Goal: Complete application form

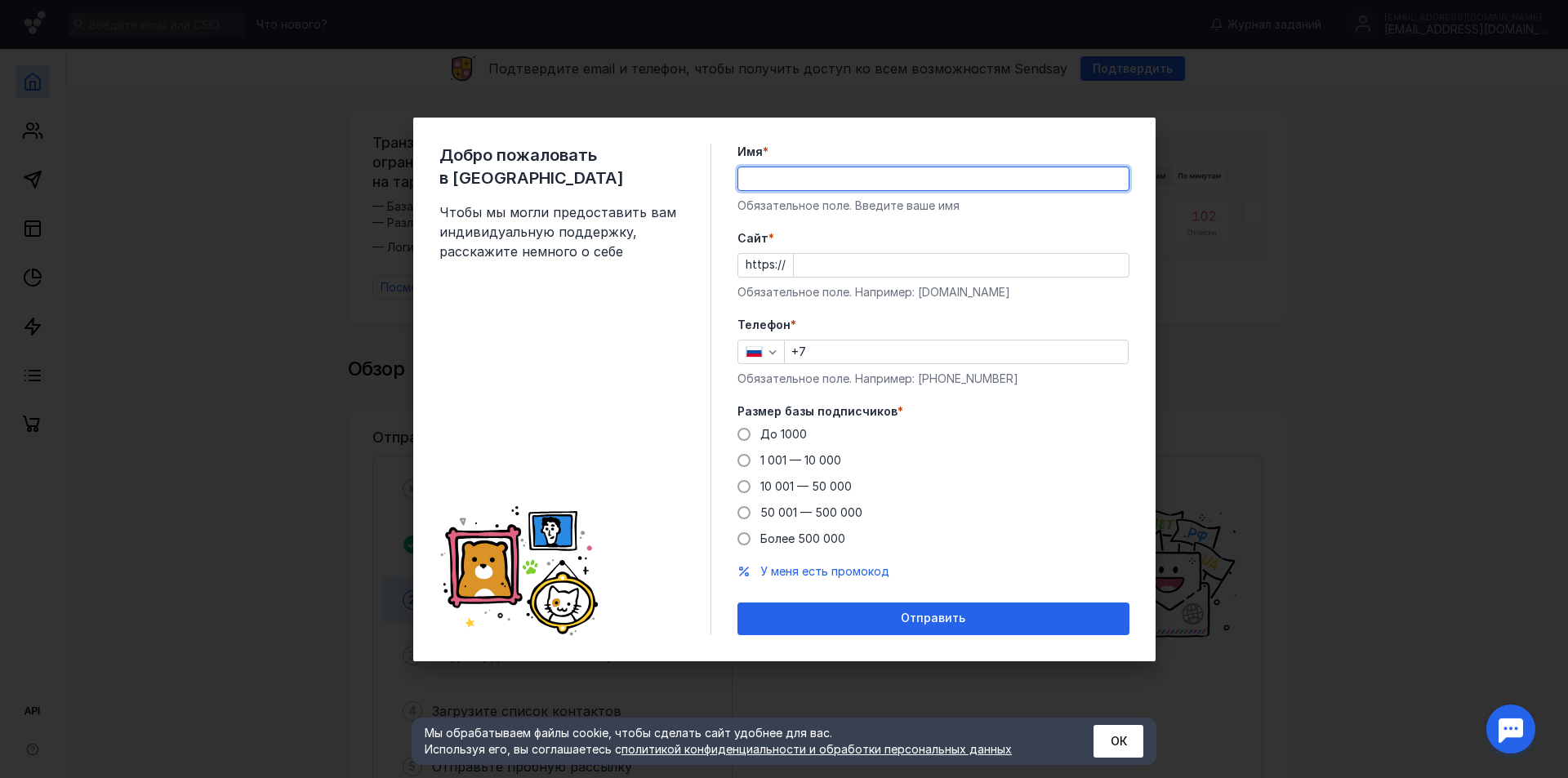
type input "[PERSON_NAME]"
click at [834, 268] on input "Cайт *" at bounding box center [961, 265] width 335 height 23
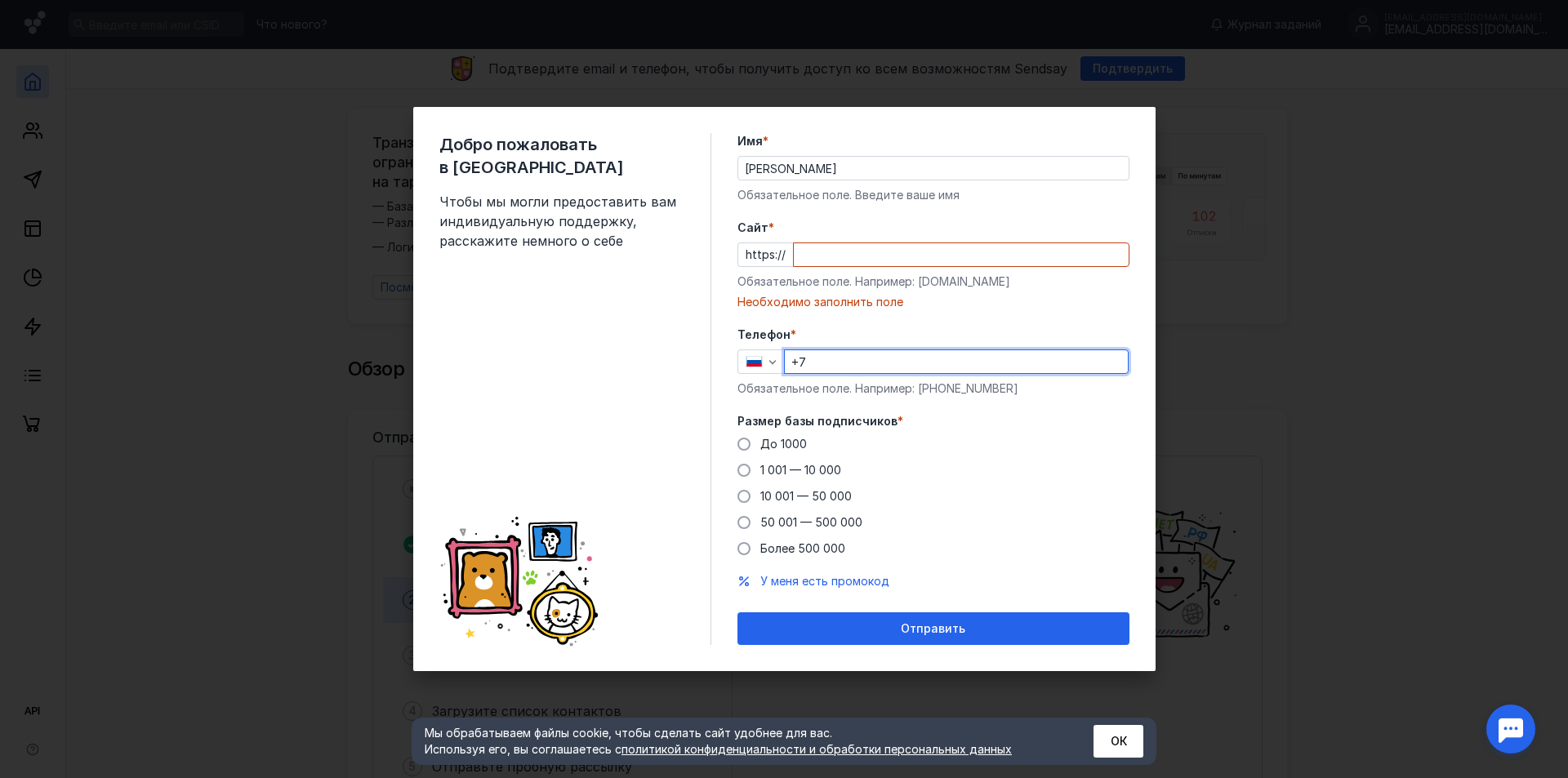
click at [837, 345] on div "Телефон * +7 Обязательное поле. Например: [PHONE_NUMBER]" at bounding box center [933, 362] width 392 height 70
type input "[PHONE_NUMBER]"
click at [829, 259] on input "Cайт *" at bounding box center [961, 254] width 335 height 23
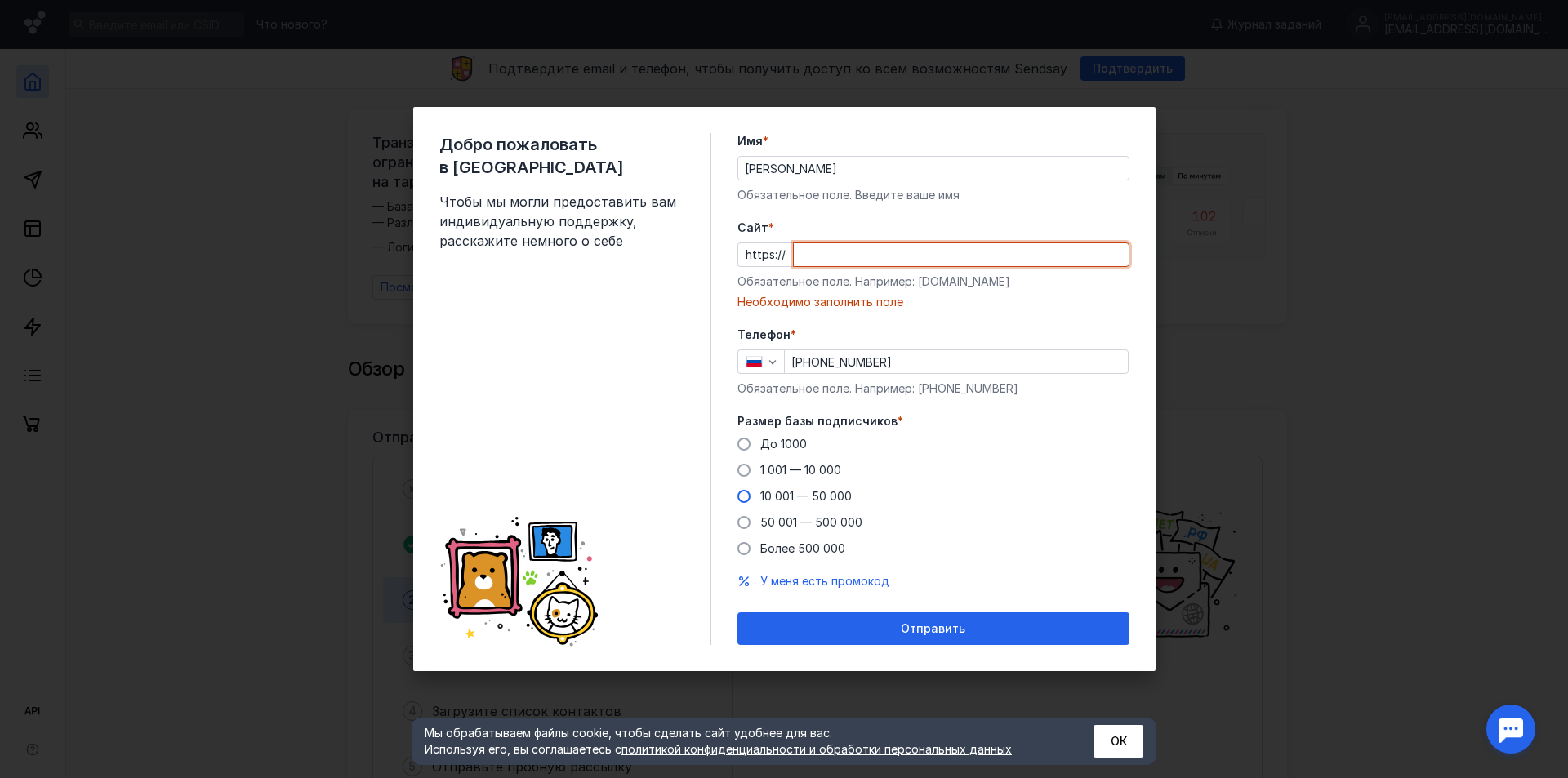
click at [747, 502] on label "10 001 — 50 000" at bounding box center [794, 496] width 114 height 16
click at [0, 0] on input "10 001 — 50 000" at bounding box center [0, 0] width 0 height 0
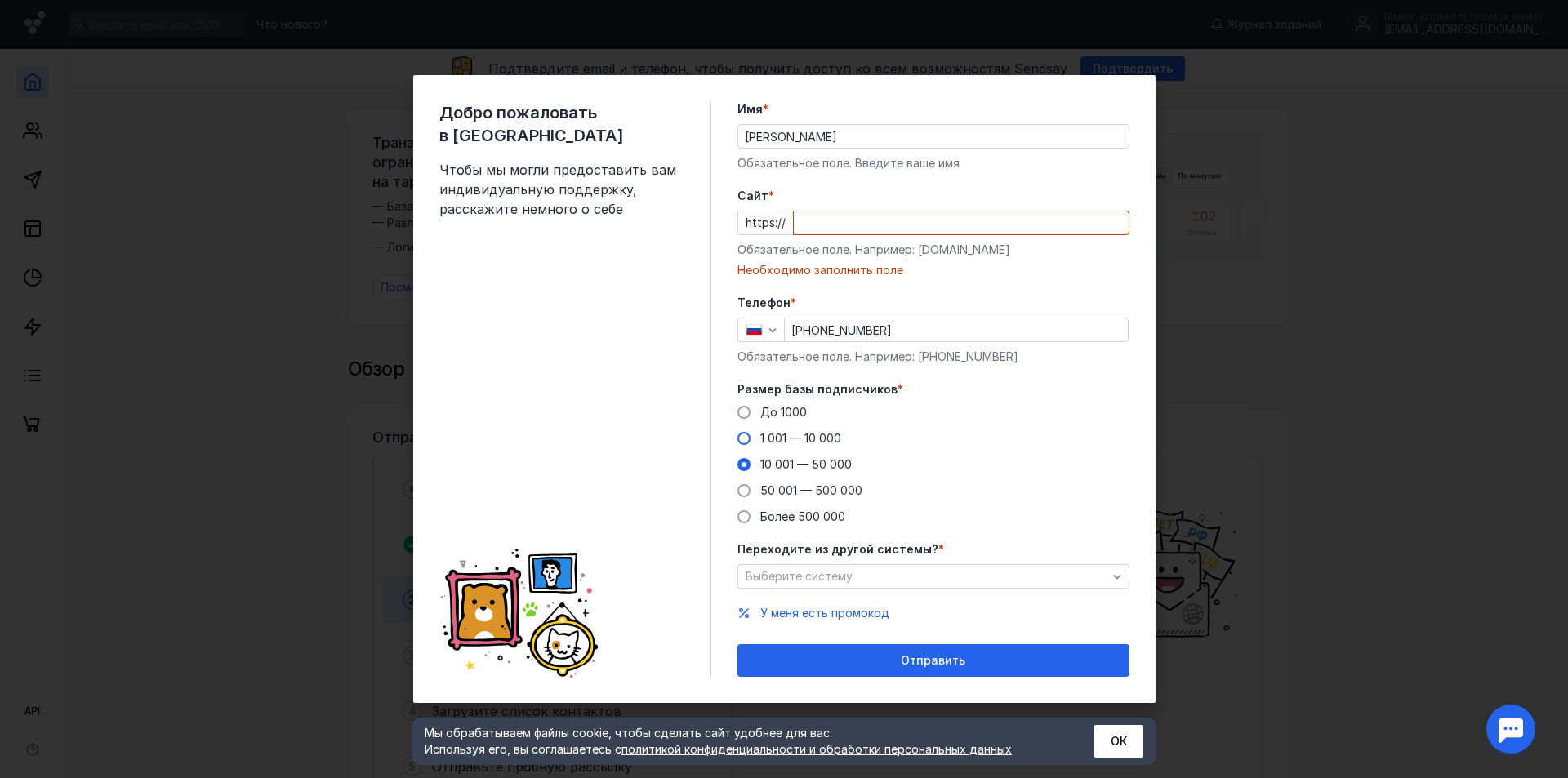
click at [739, 435] on span at bounding box center [744, 438] width 13 height 13
click at [0, 0] on input "1 001 — 10 000" at bounding box center [0, 0] width 0 height 0
click at [741, 414] on span at bounding box center [744, 412] width 13 height 13
click at [0, 0] on input "До 1000" at bounding box center [0, 0] width 0 height 0
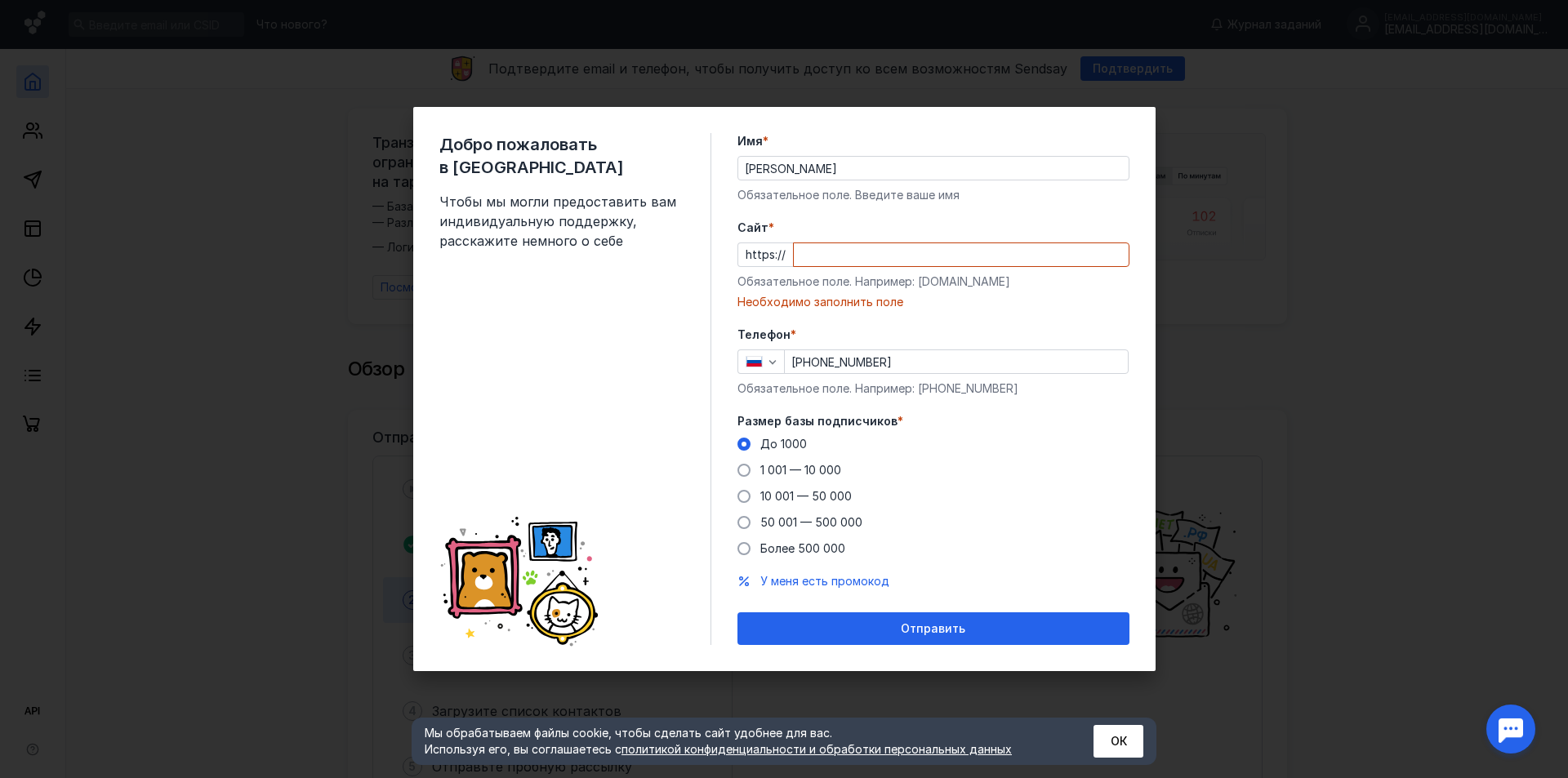
click at [853, 252] on input "Cайт *" at bounding box center [961, 254] width 335 height 23
paste input "[DOMAIN_NAME][URL]"
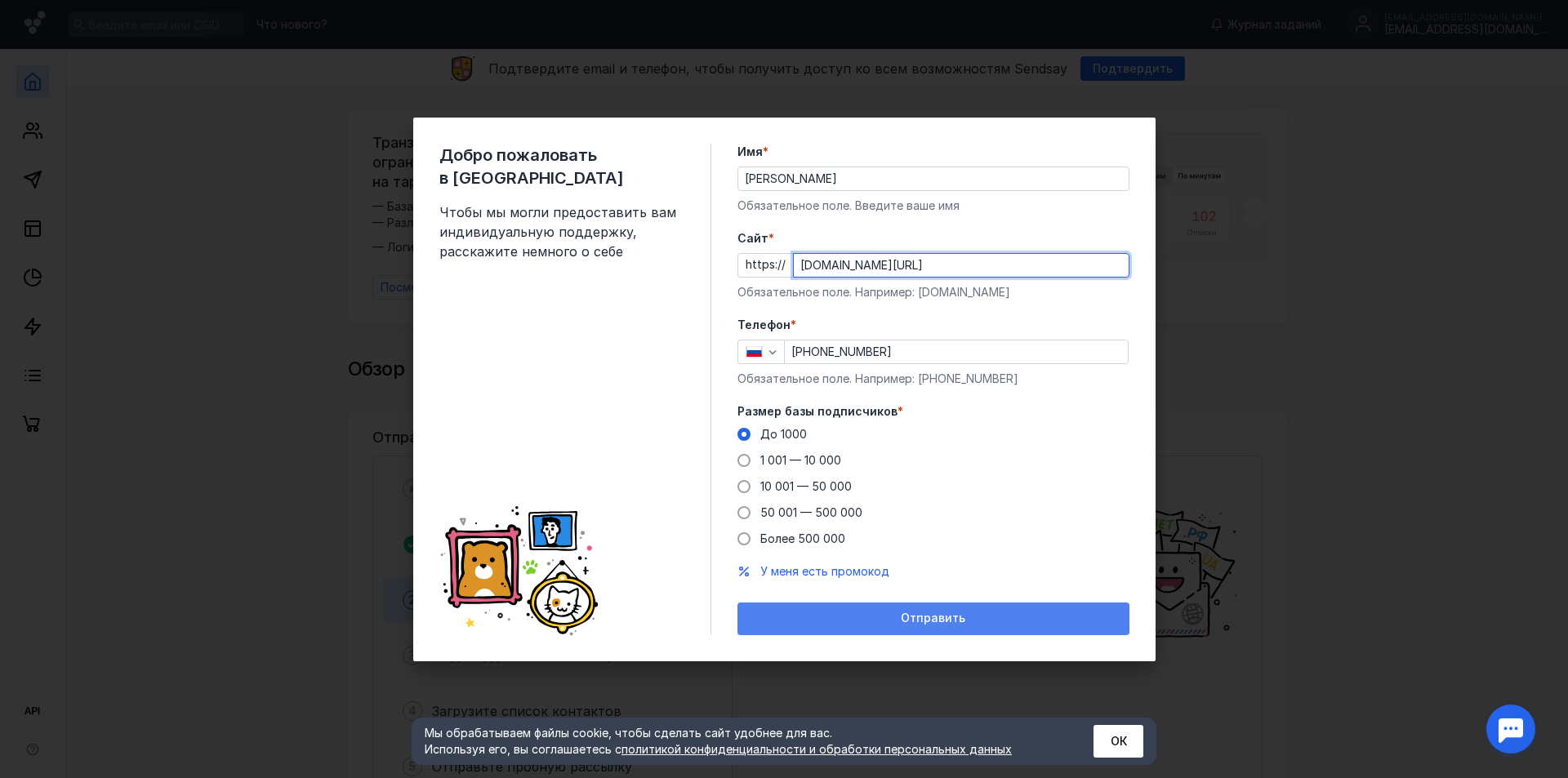
type input "[DOMAIN_NAME][URL]"
click at [924, 622] on span "Отправить" at bounding box center [933, 618] width 64 height 14
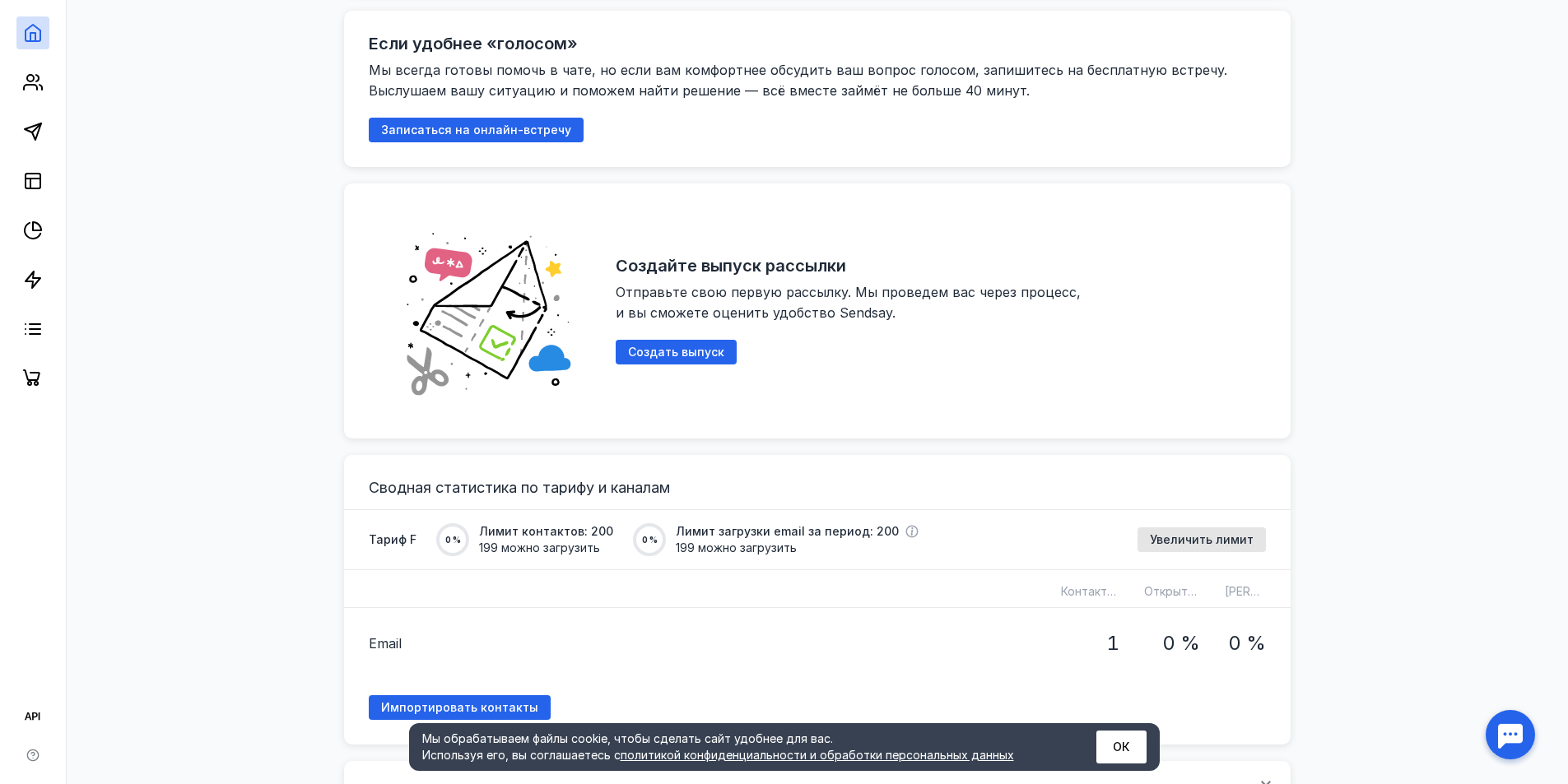
scroll to position [905, 0]
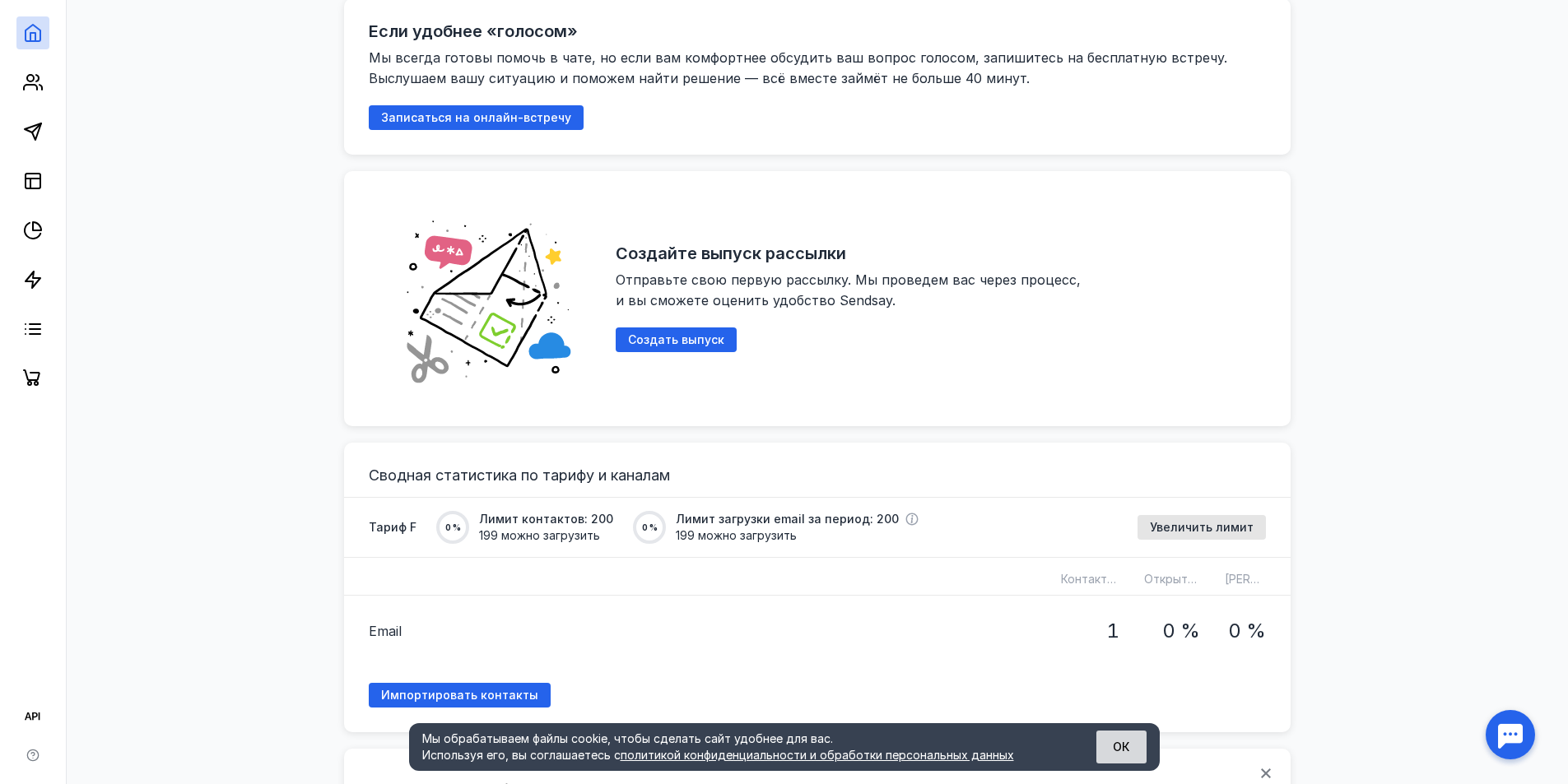
click at [1124, 741] on button "ОК" at bounding box center [1121, 747] width 50 height 33
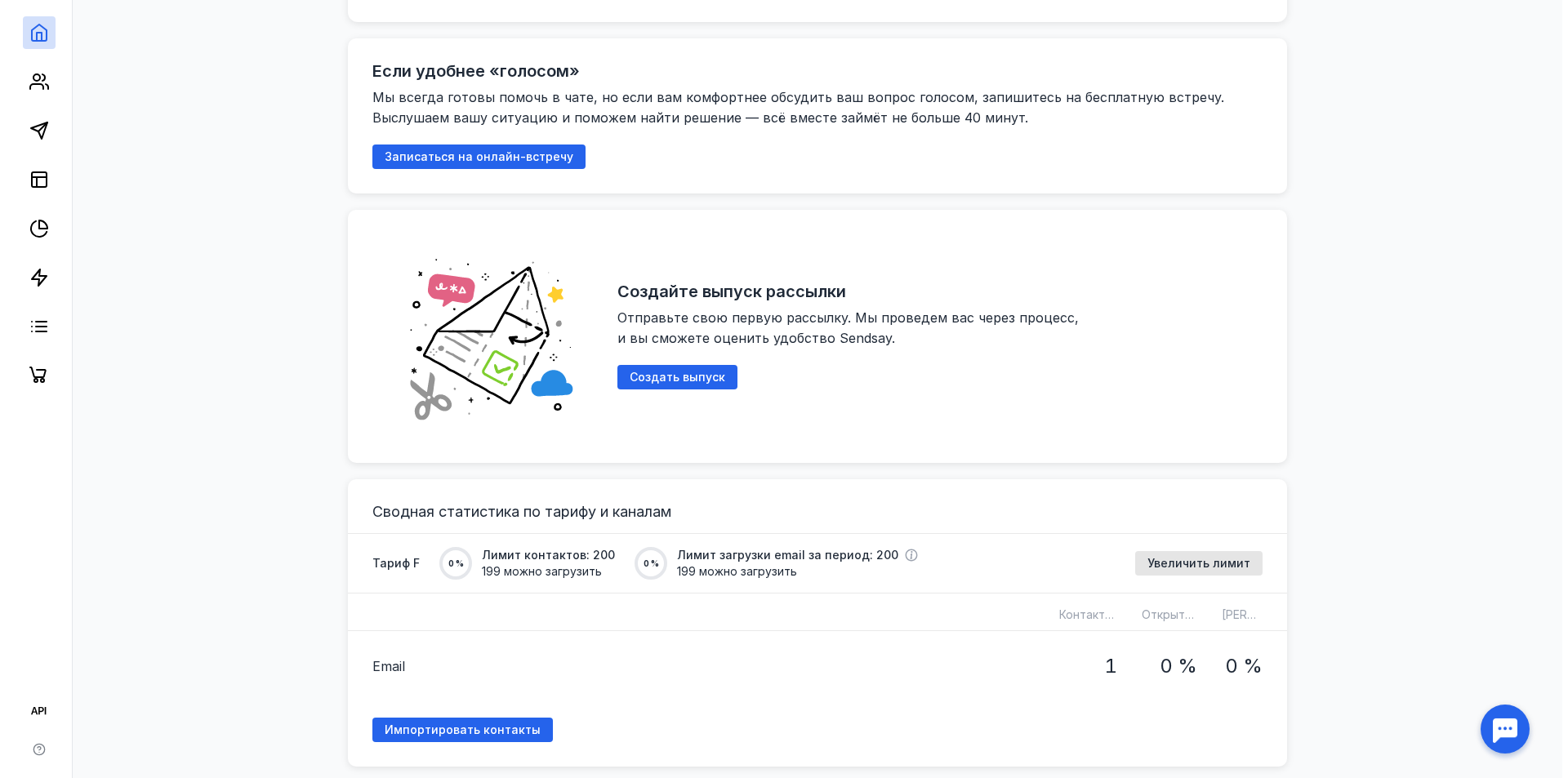
scroll to position [653, 0]
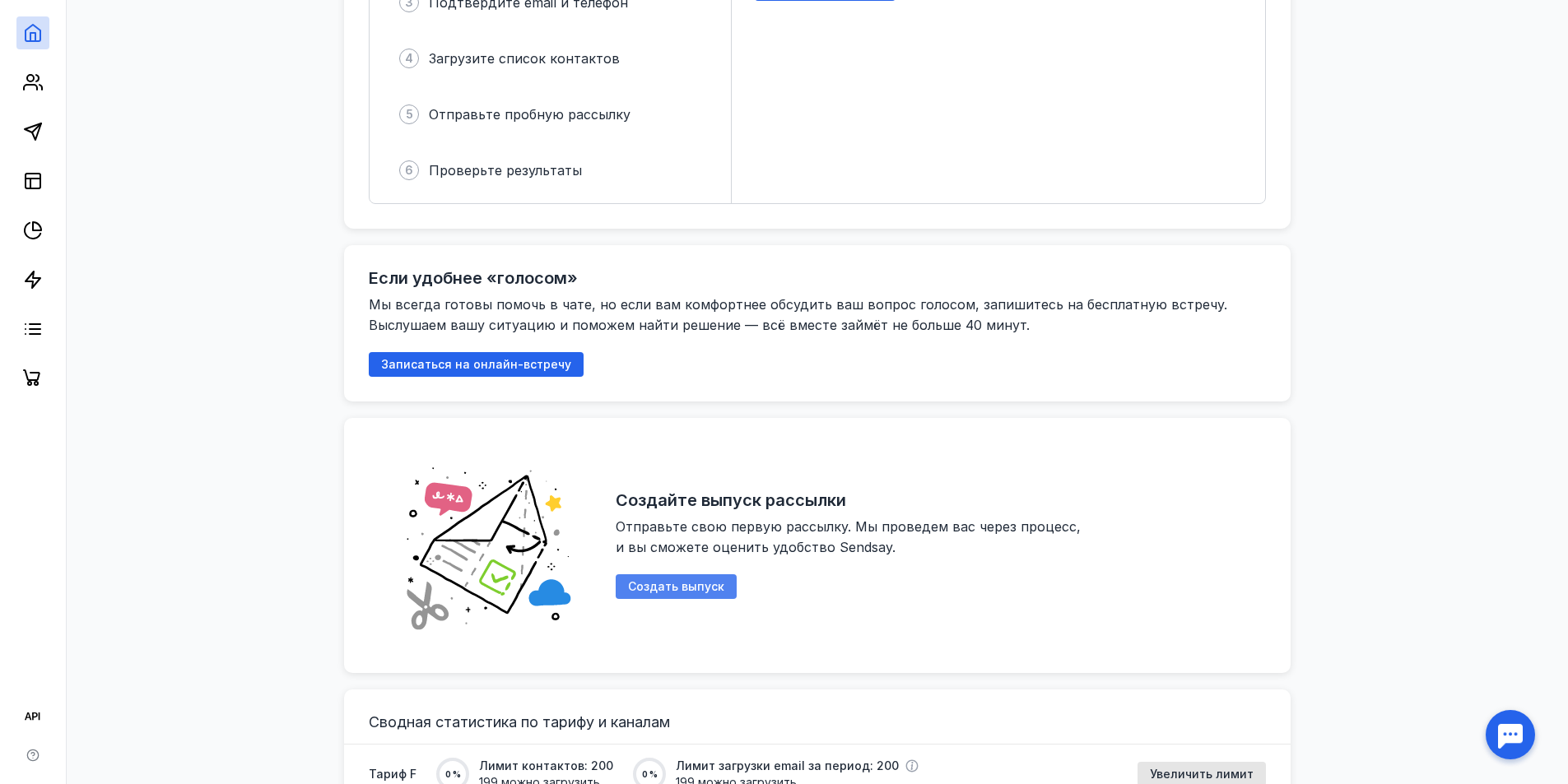
click at [666, 582] on span "Создать выпуск" at bounding box center [676, 587] width 96 height 14
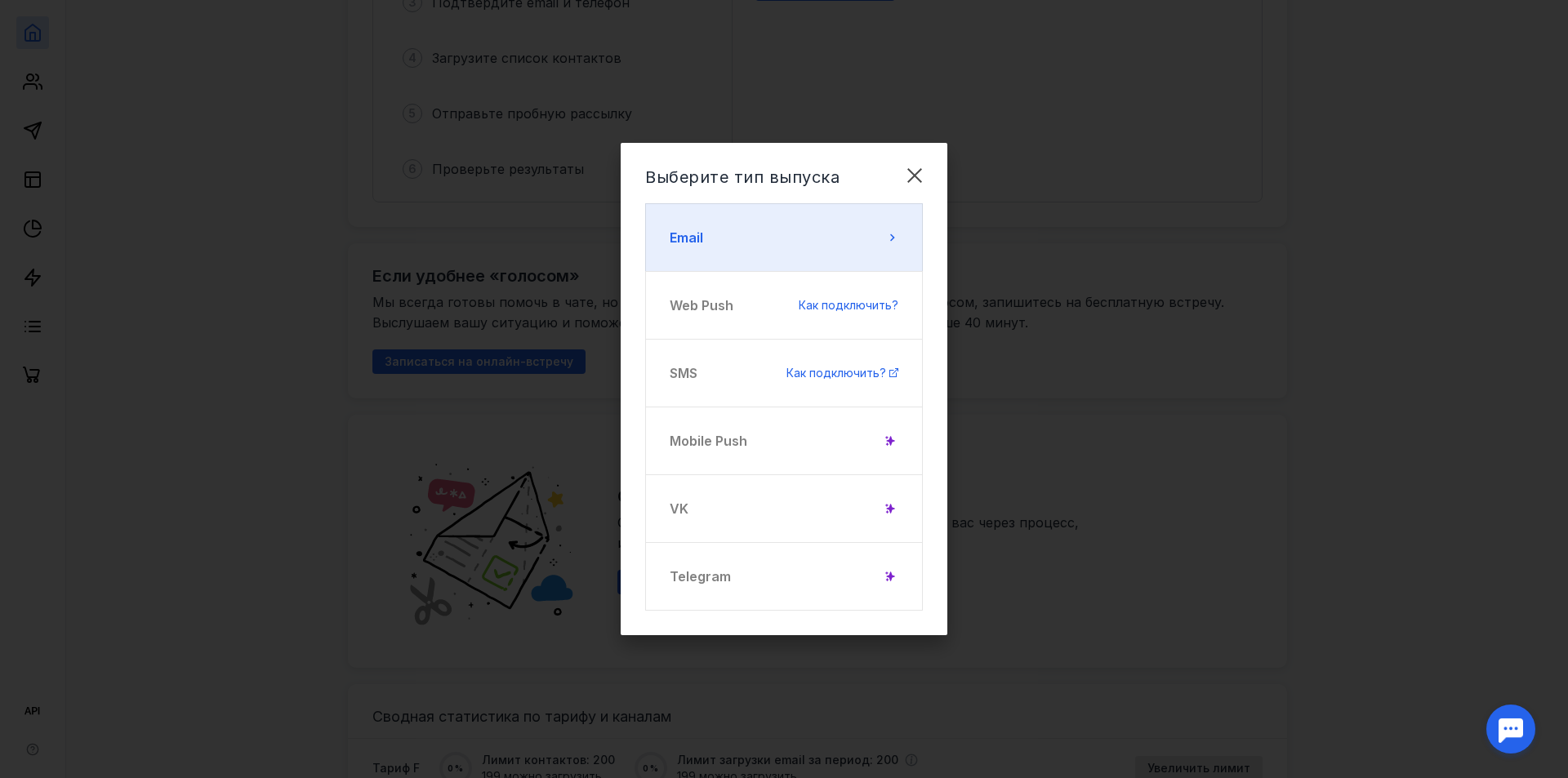
click at [812, 226] on button "Email" at bounding box center [783, 238] width 277 height 69
